Goal: Task Accomplishment & Management: Use online tool/utility

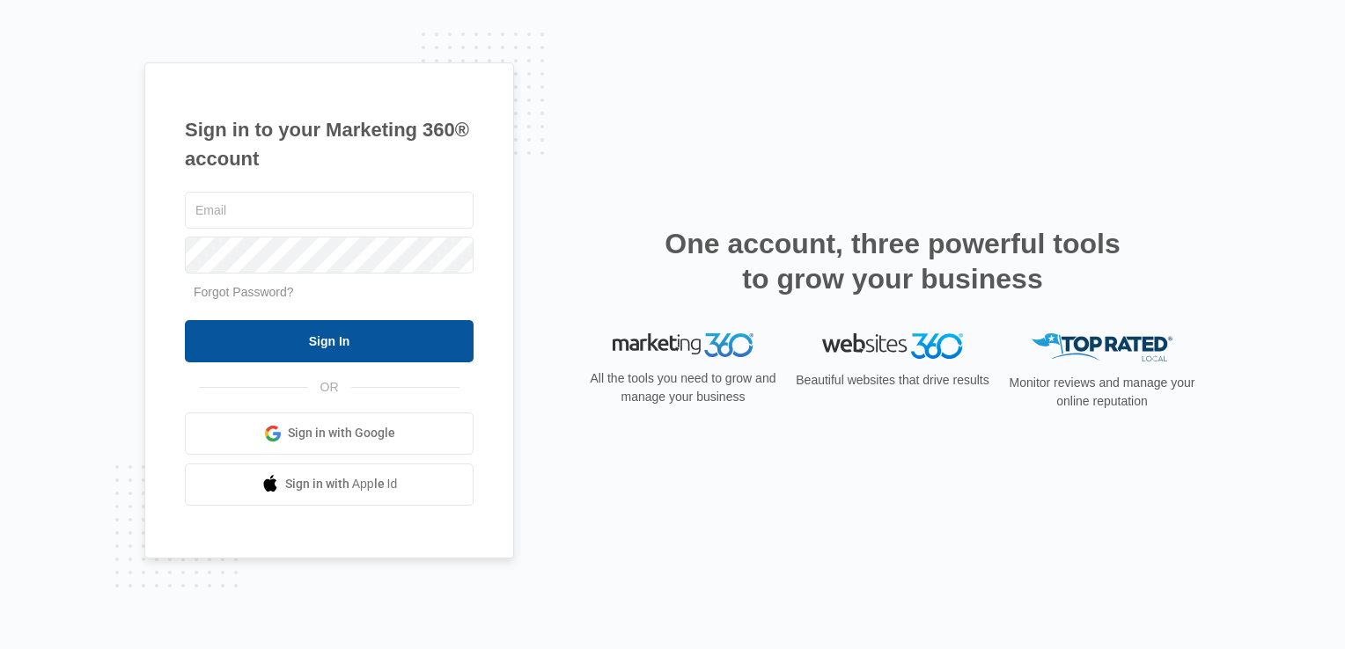
type input "[EMAIL_ADDRESS][DOMAIN_NAME]"
click at [260, 335] on input "Sign In" at bounding box center [329, 341] width 289 height 42
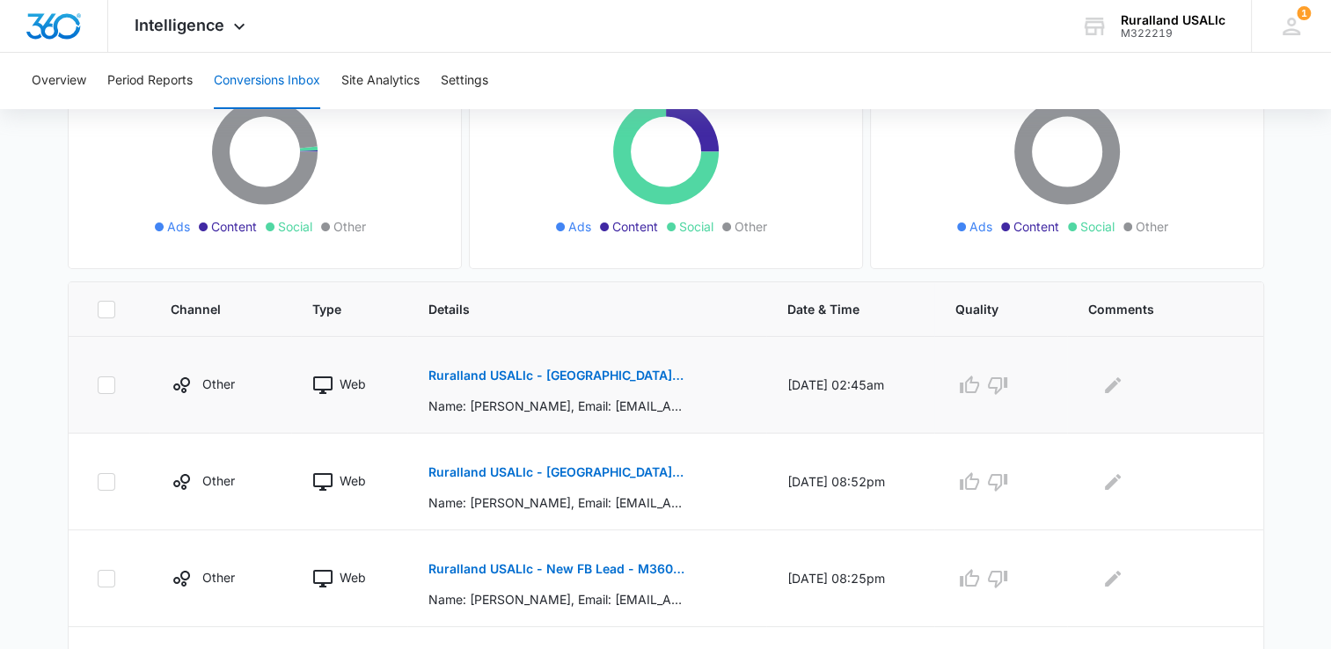
scroll to position [176, 0]
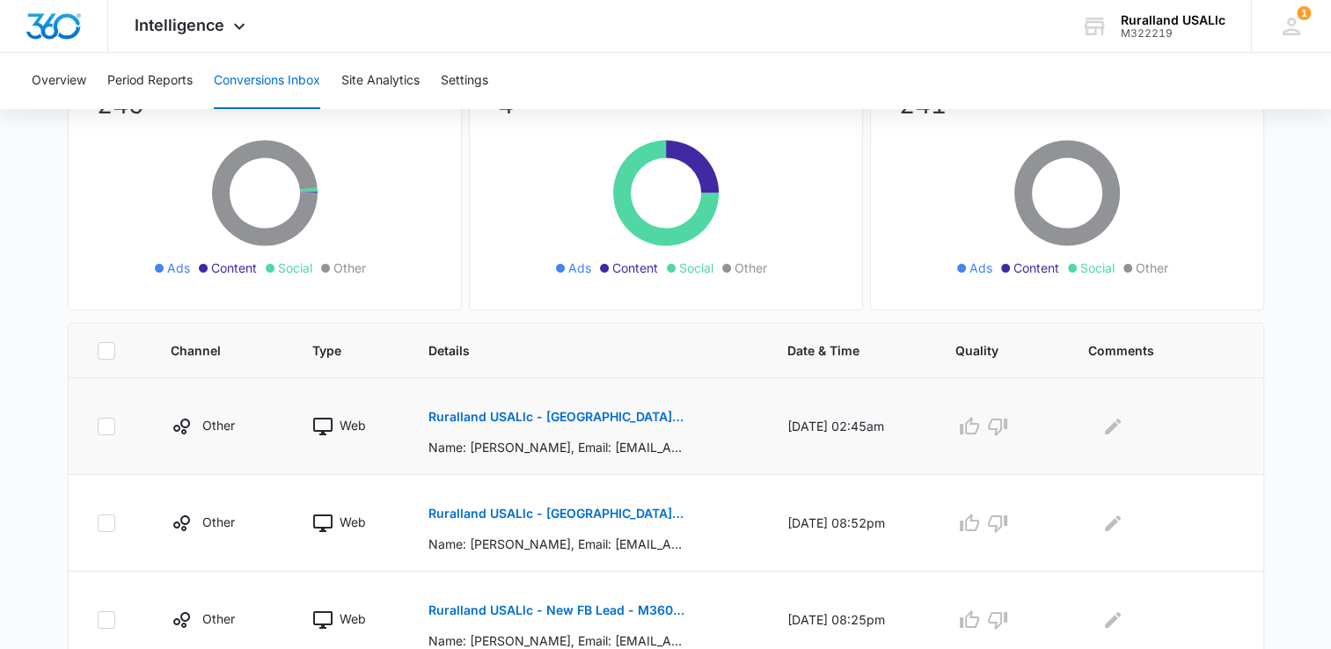
drag, startPoint x: 62, startPoint y: 499, endPoint x: 70, endPoint y: 459, distance: 40.4
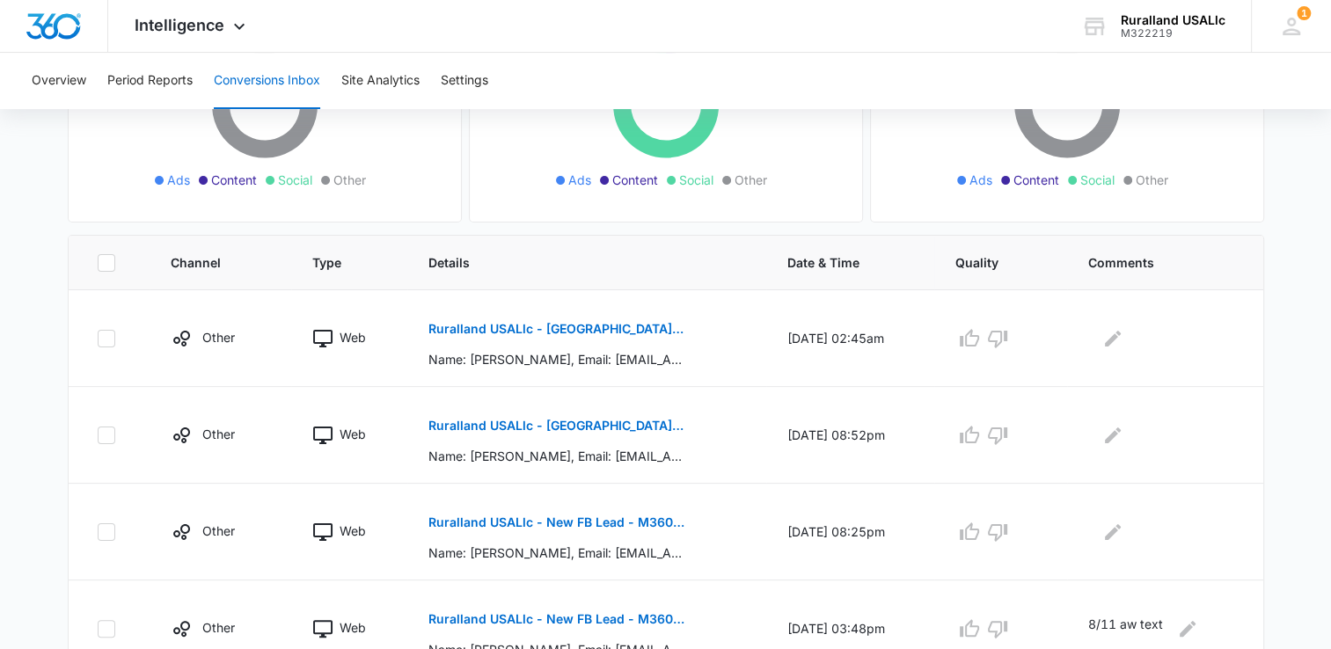
scroll to position [176, 0]
